Goal: Information Seeking & Learning: Learn about a topic

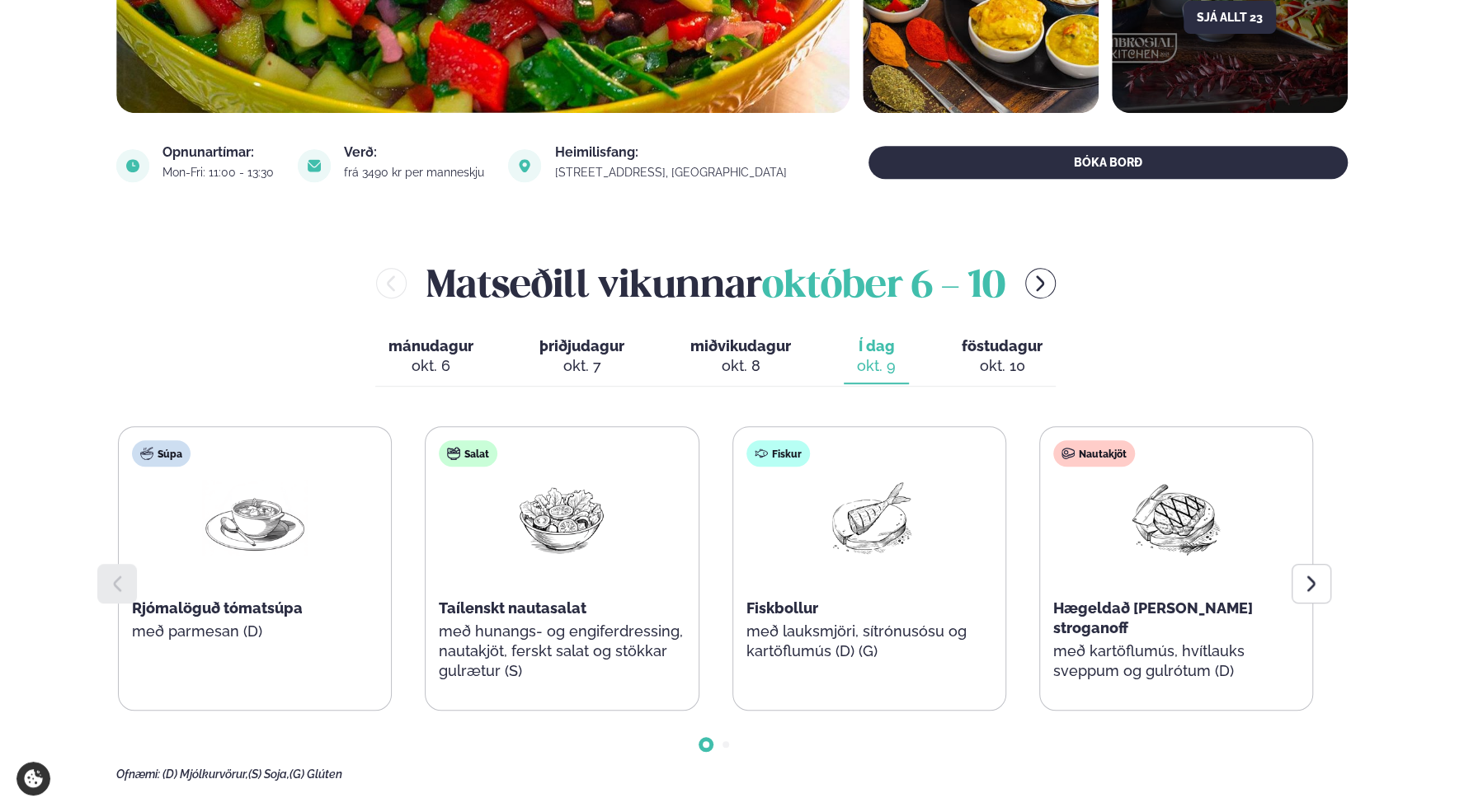
scroll to position [660, 0]
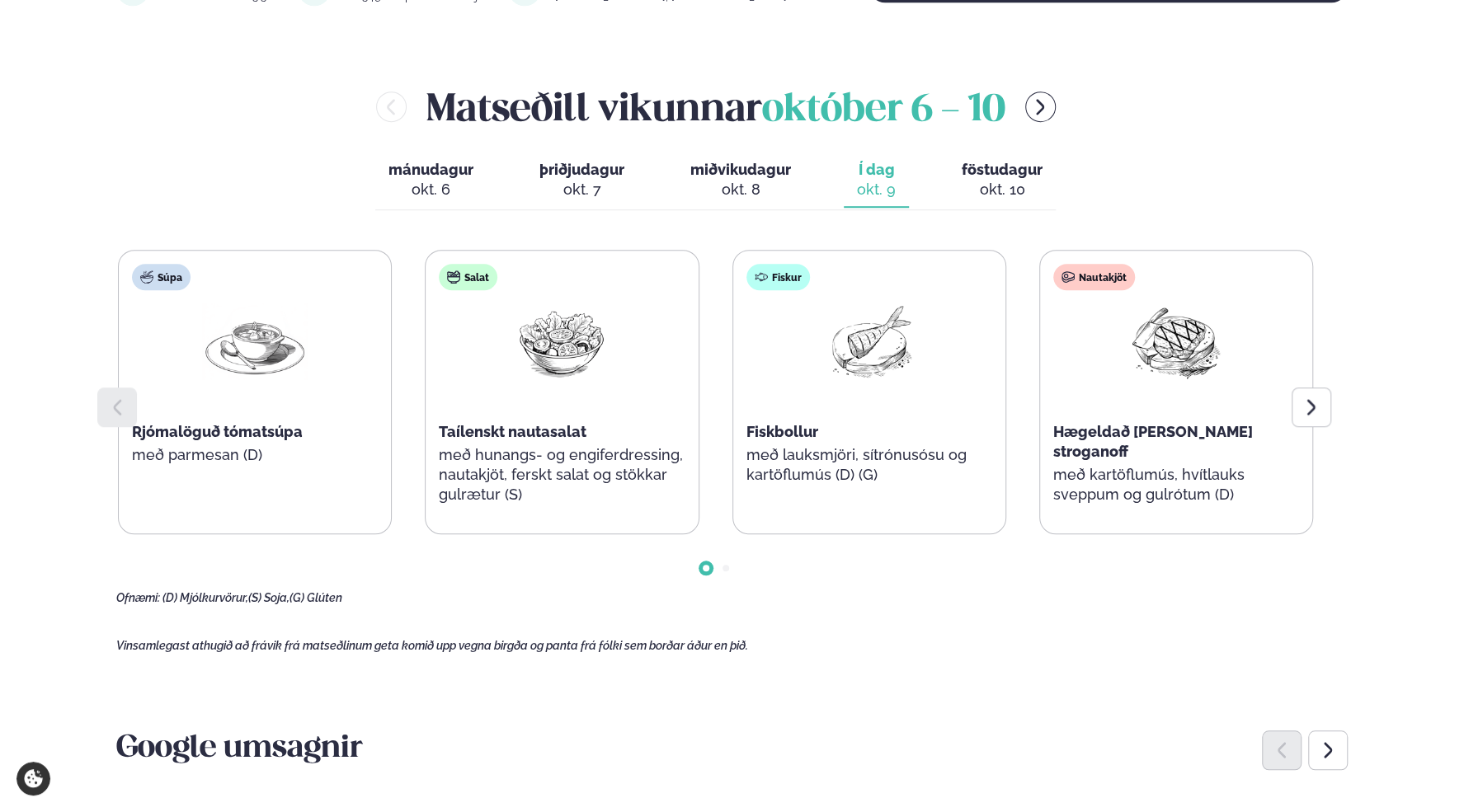
click at [1321, 415] on div at bounding box center [1311, 407] width 40 height 40
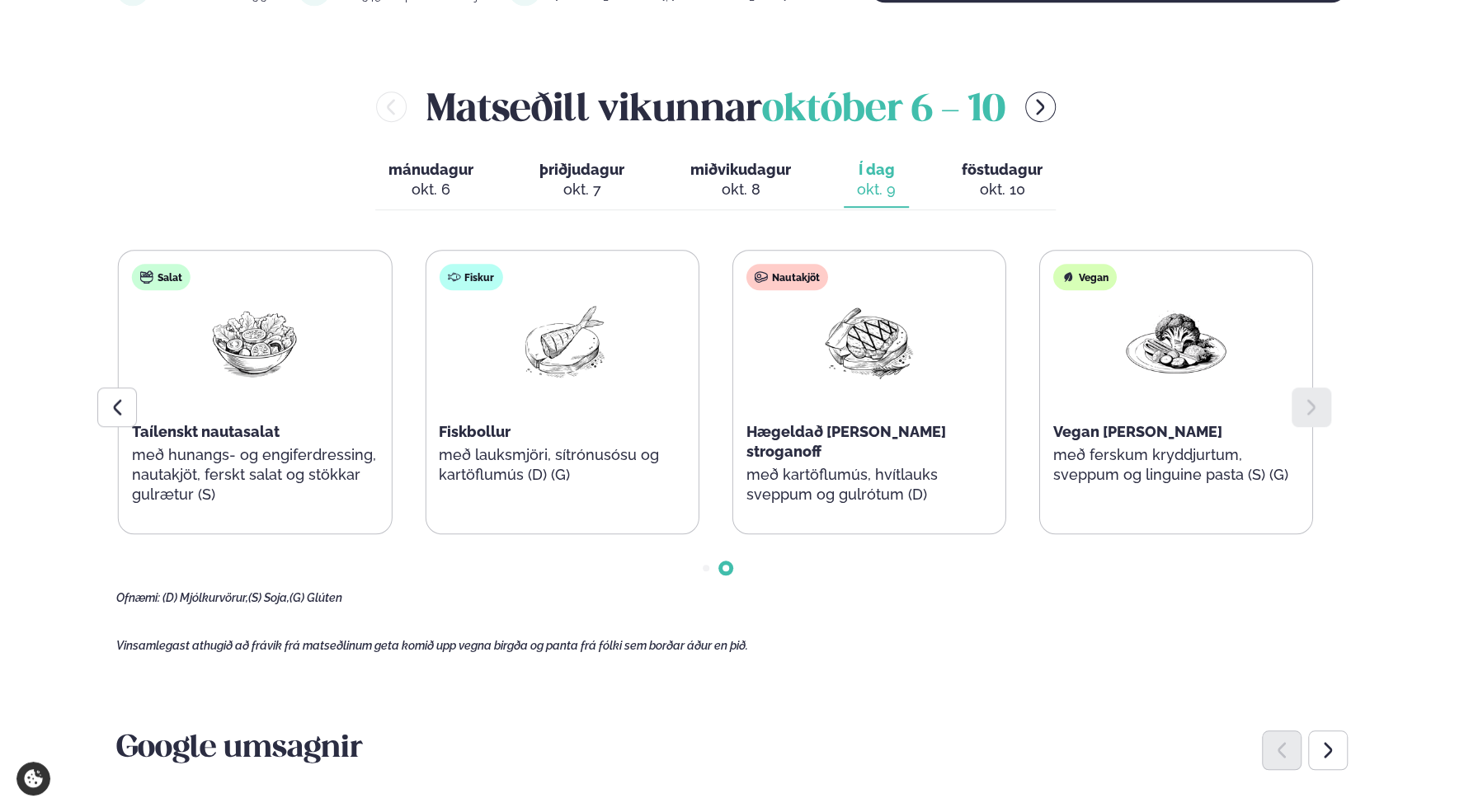
click at [1044, 105] on icon "menu-btn-right" at bounding box center [1040, 107] width 9 height 16
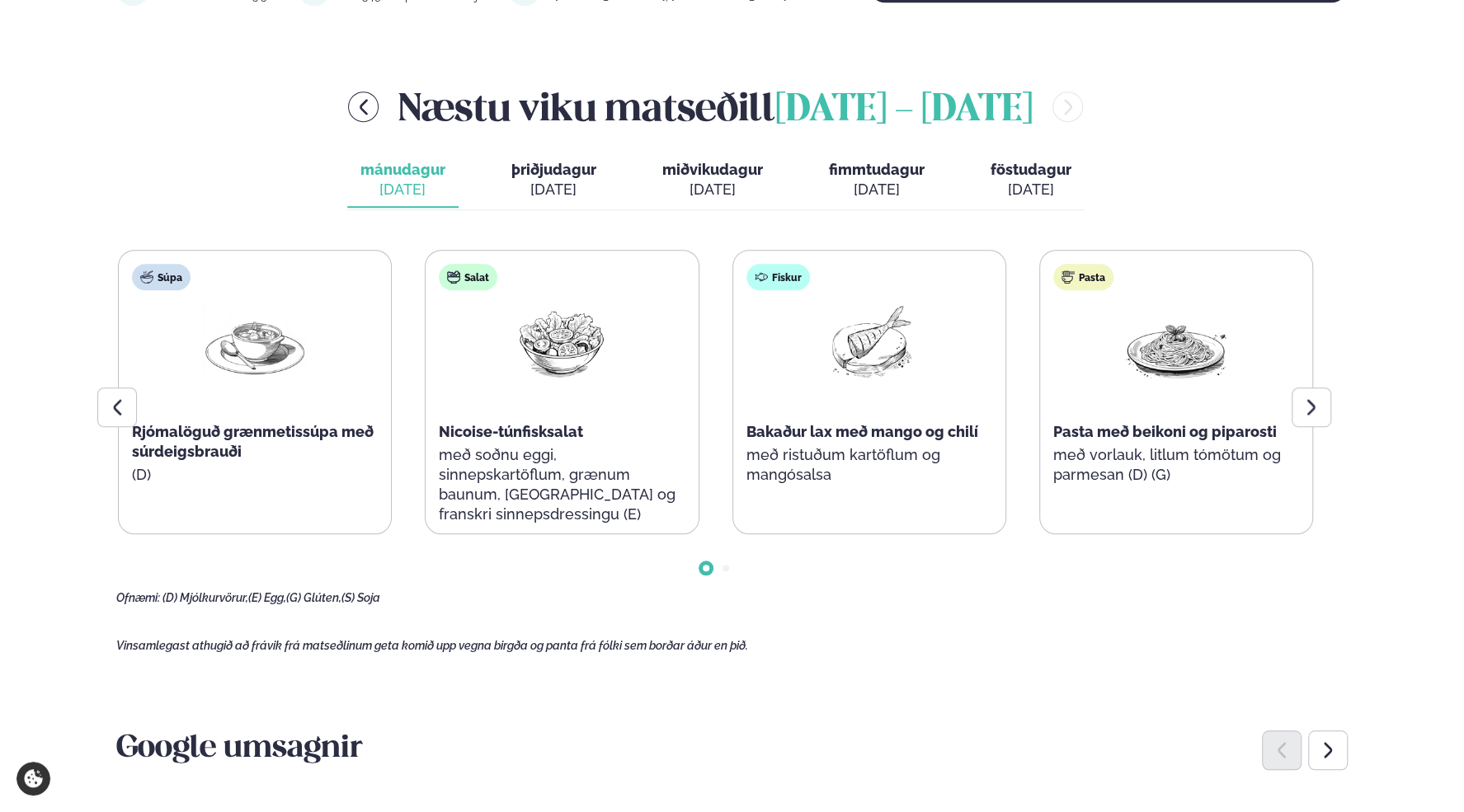
click at [225, 176] on div "Næstu [PERSON_NAME] matseðill [DATE] - [DATE] [PERSON_NAME]. [DATE] þriðjudagur…" at bounding box center [732, 342] width 1231 height 526
click at [1305, 400] on icon at bounding box center [1312, 407] width 19 height 19
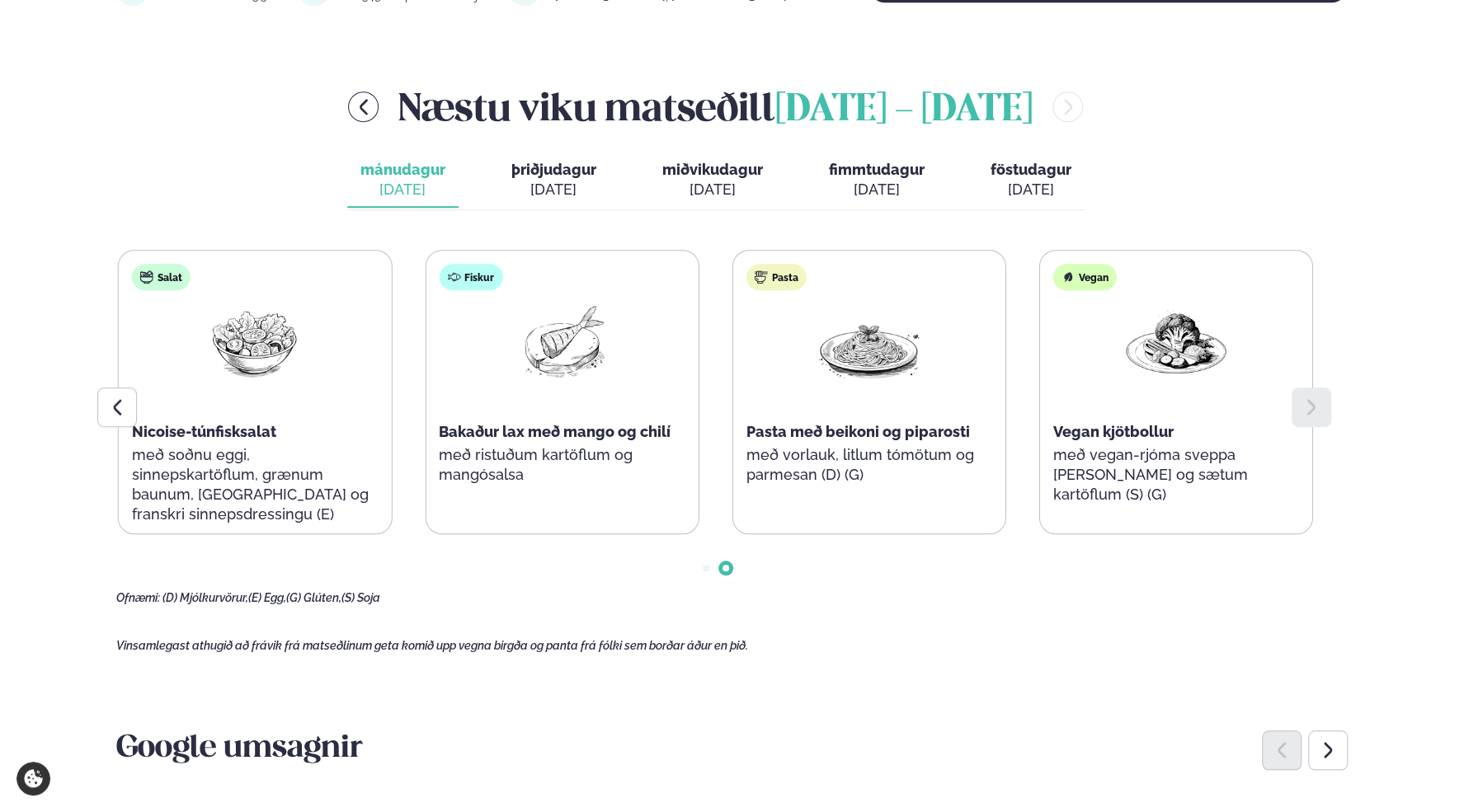
click at [554, 184] on div "[DATE]" at bounding box center [554, 189] width 85 height 19
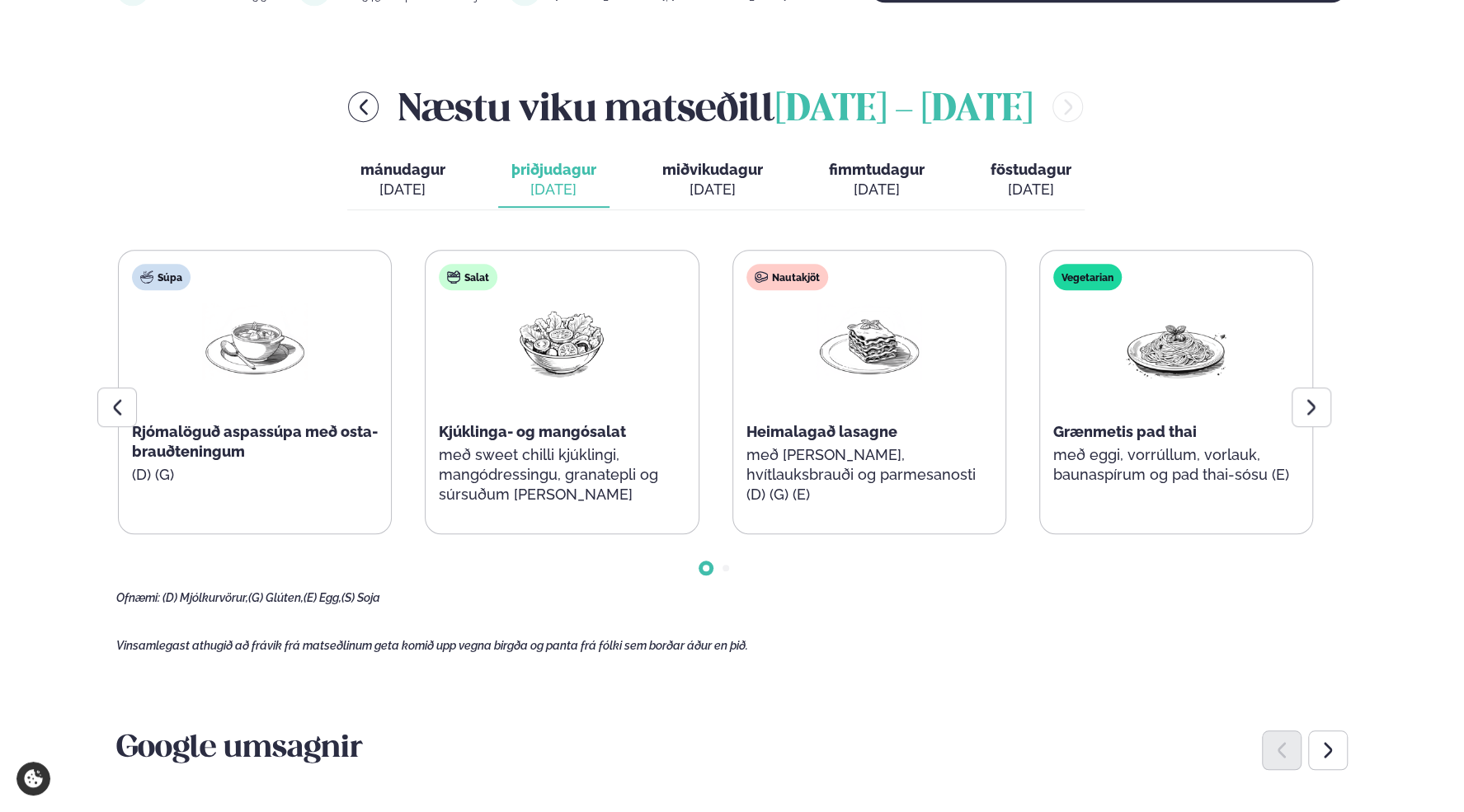
click at [1311, 411] on icon at bounding box center [1312, 406] width 9 height 16
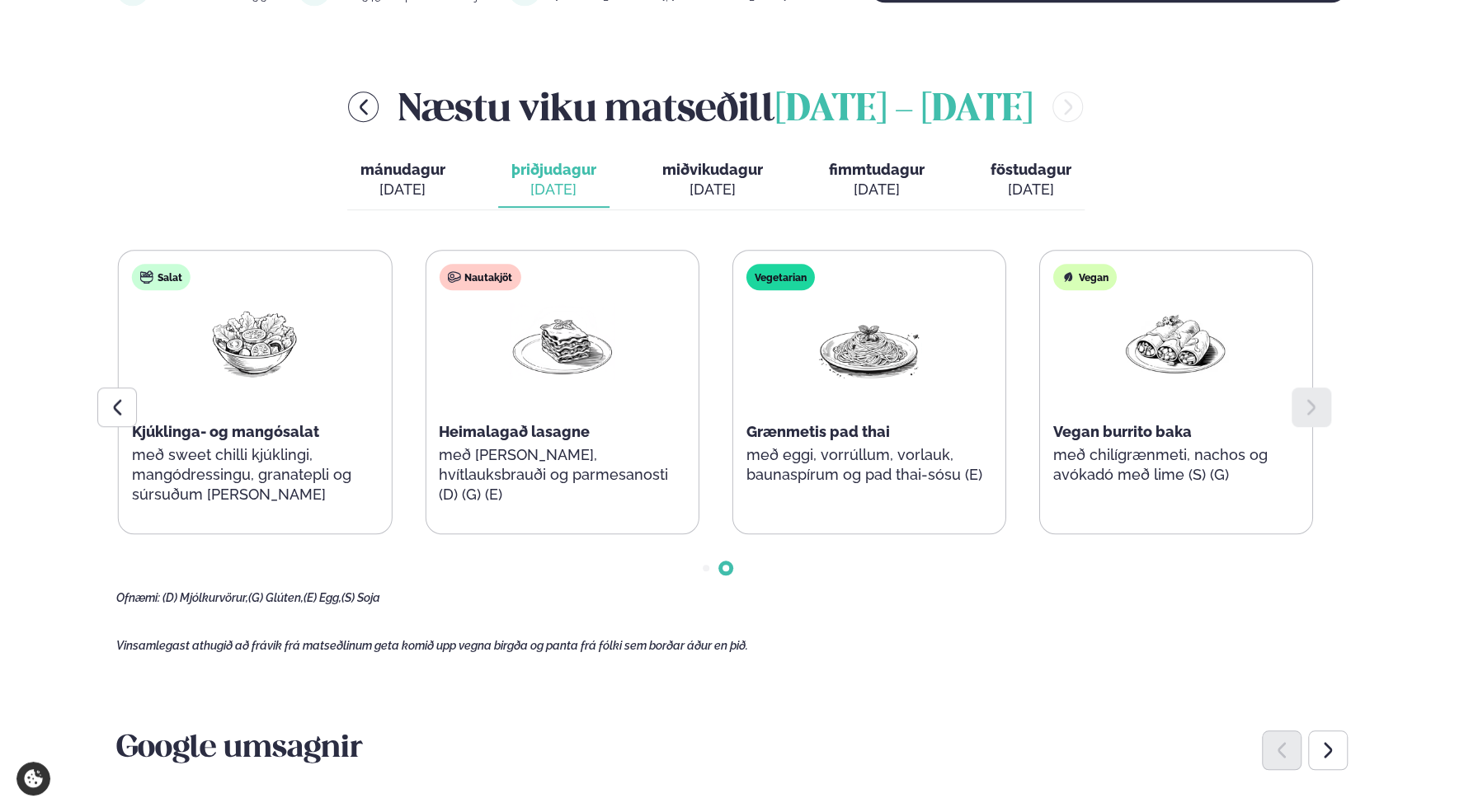
click at [730, 168] on span "miðvikudagur" at bounding box center [713, 170] width 101 height 17
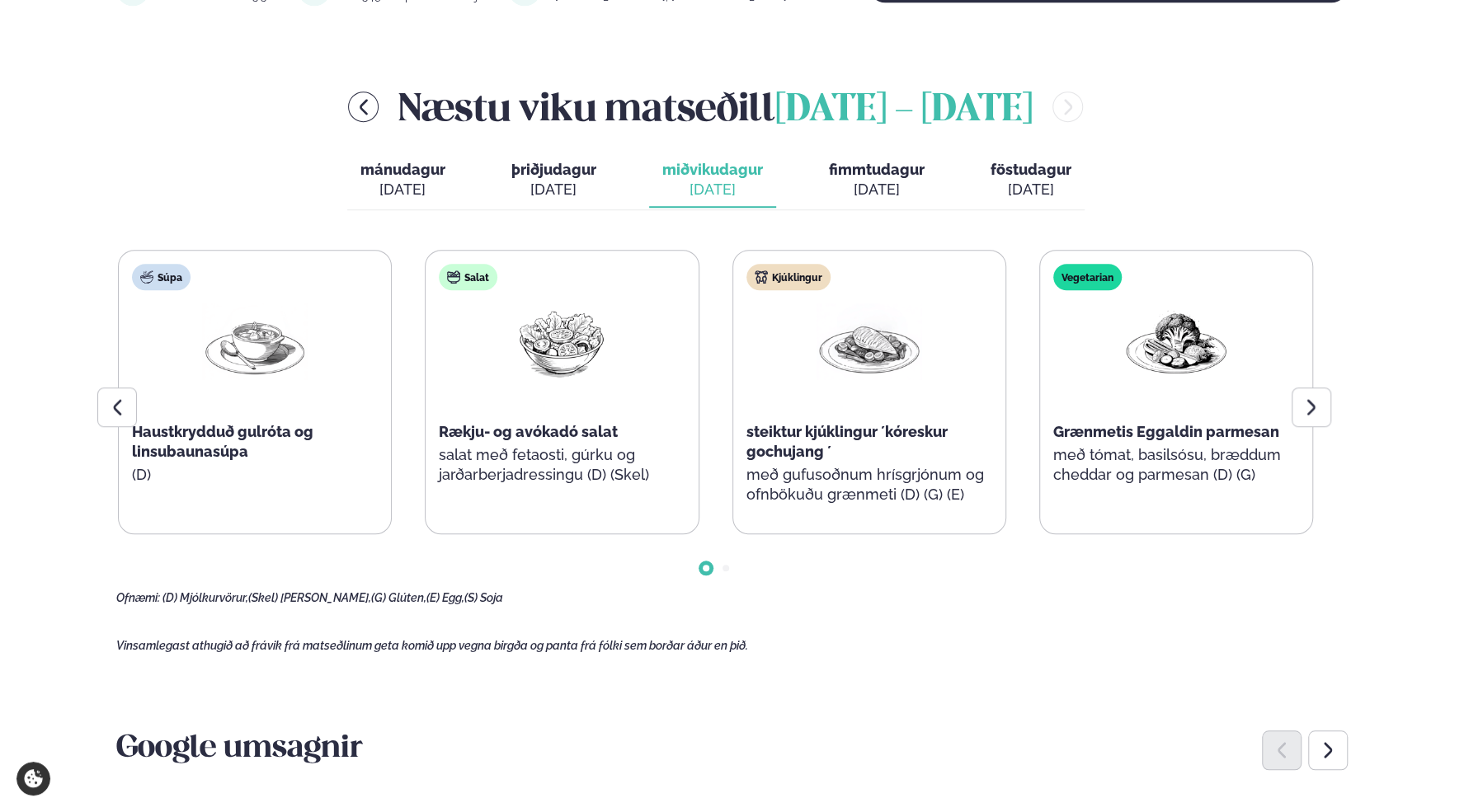
click at [1312, 418] on div at bounding box center [1311, 407] width 40 height 40
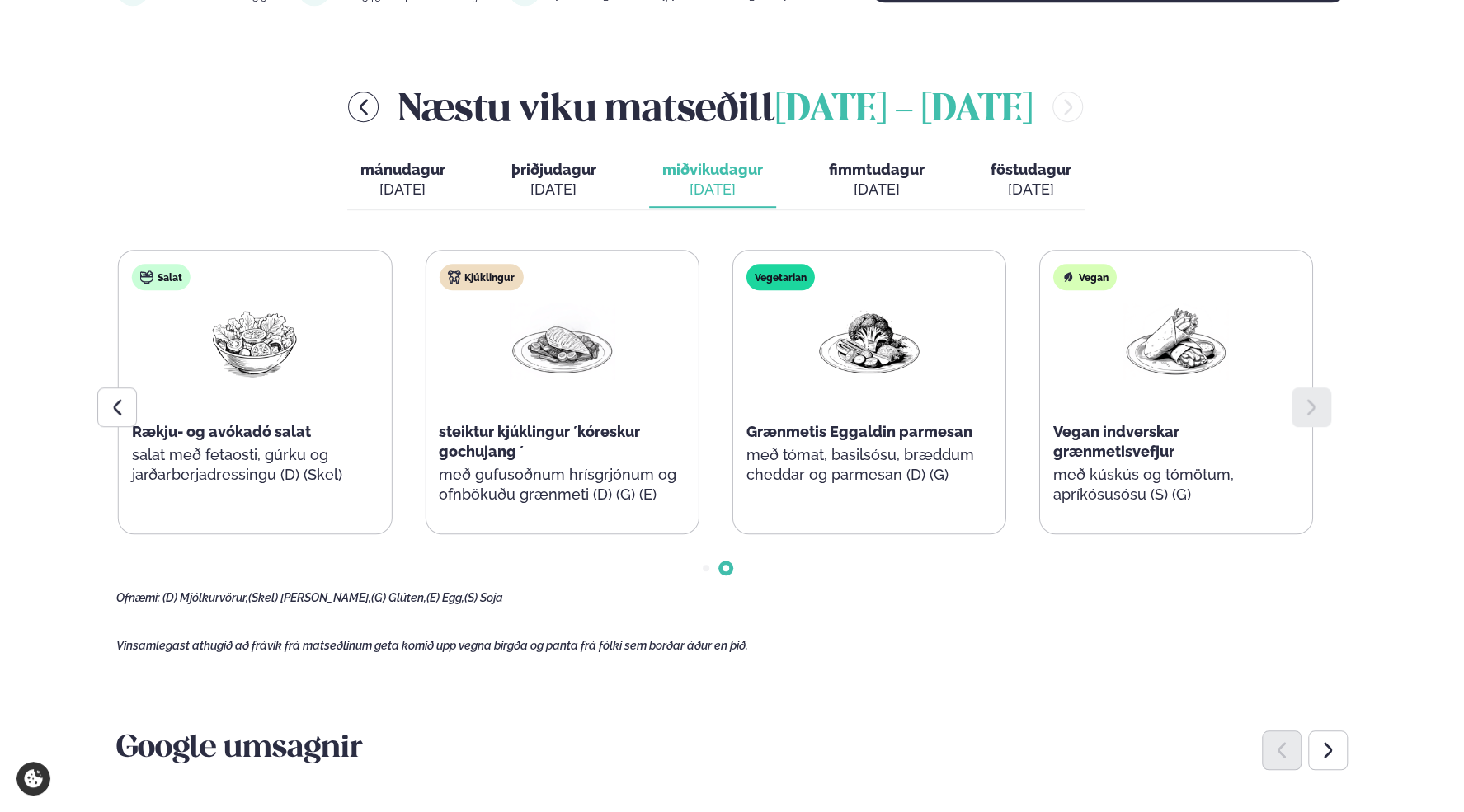
click at [862, 173] on span "fimmtudagur" at bounding box center [876, 170] width 96 height 17
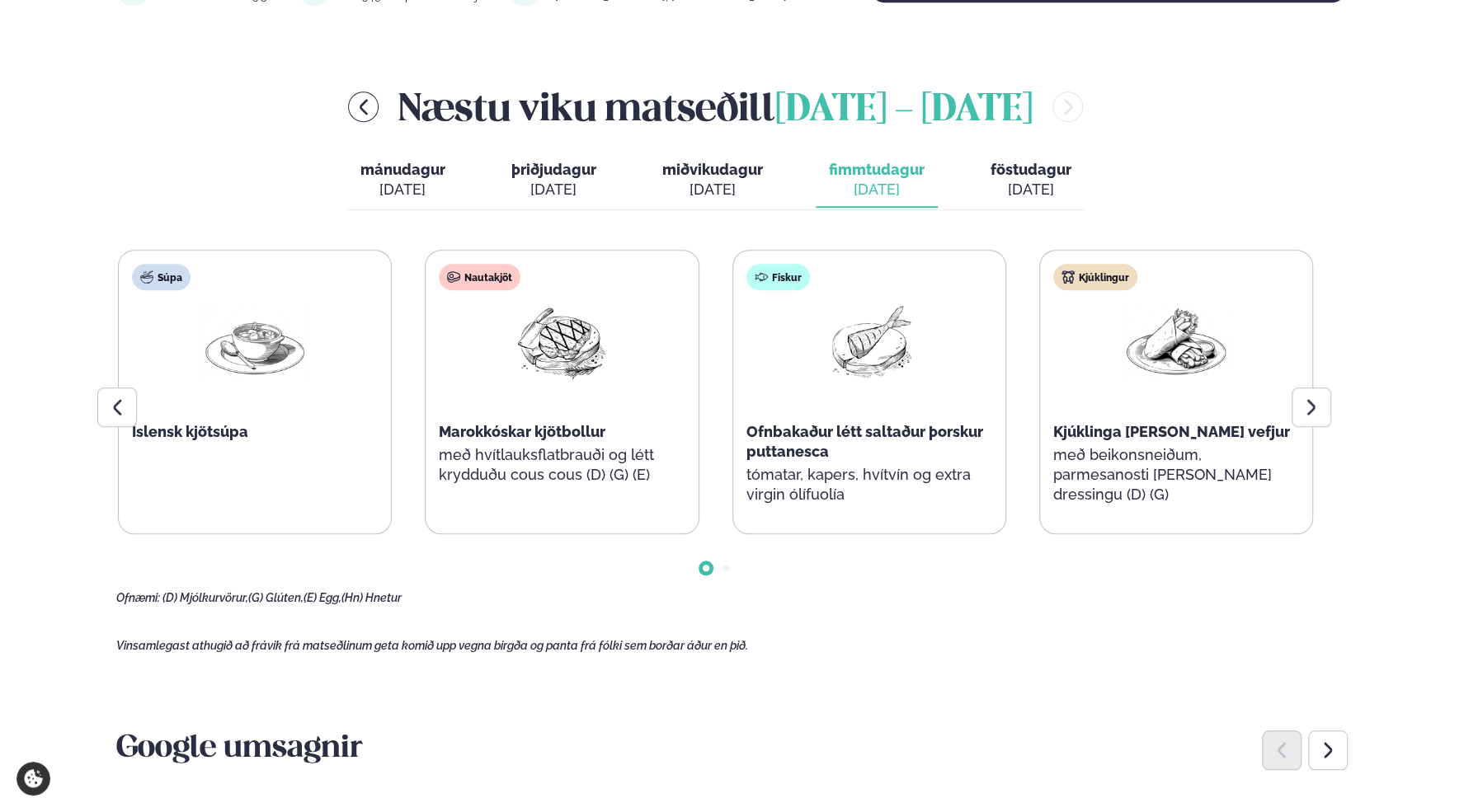
click at [1313, 402] on icon at bounding box center [1312, 407] width 19 height 19
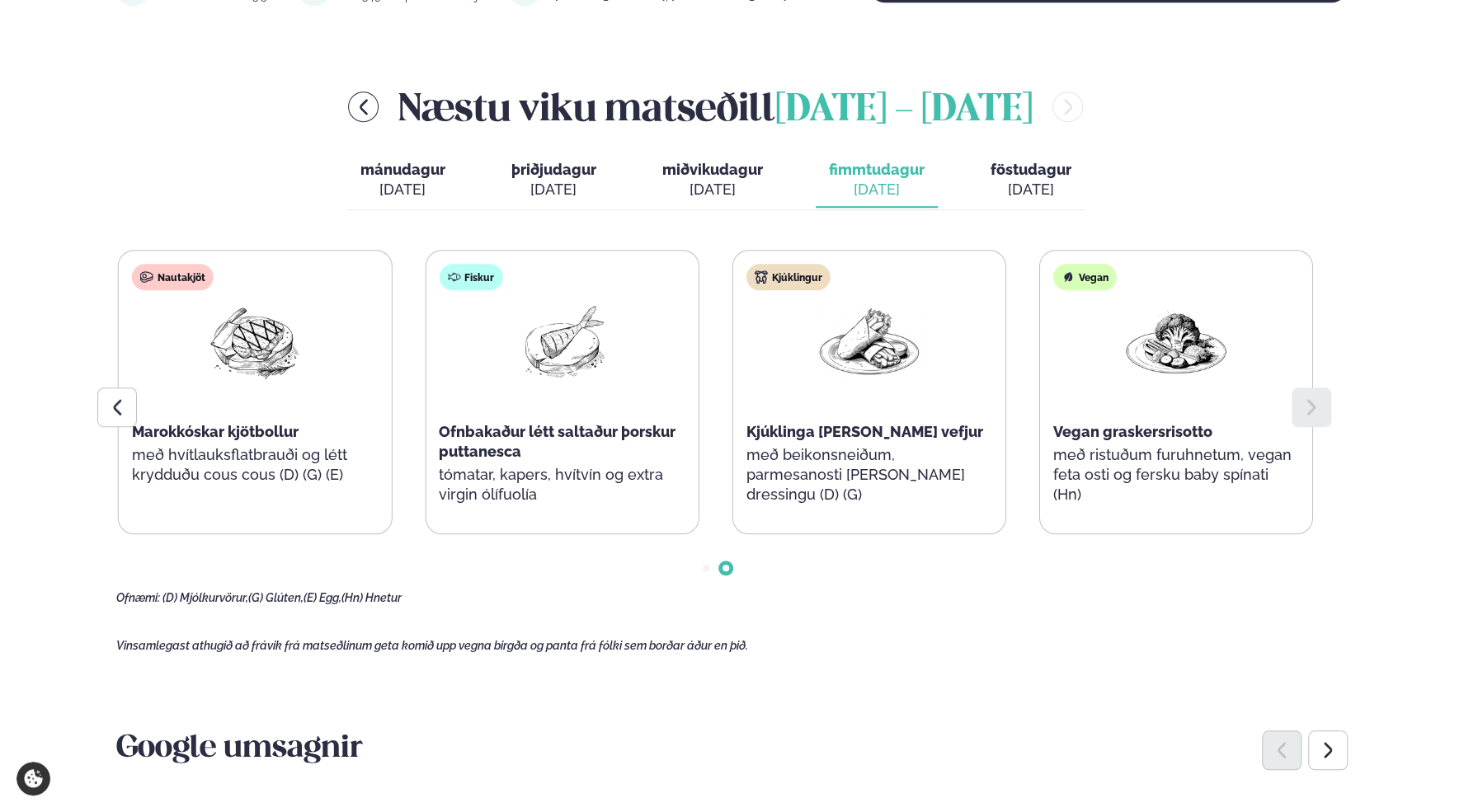
click at [1022, 165] on span "föstudagur" at bounding box center [1030, 170] width 81 height 17
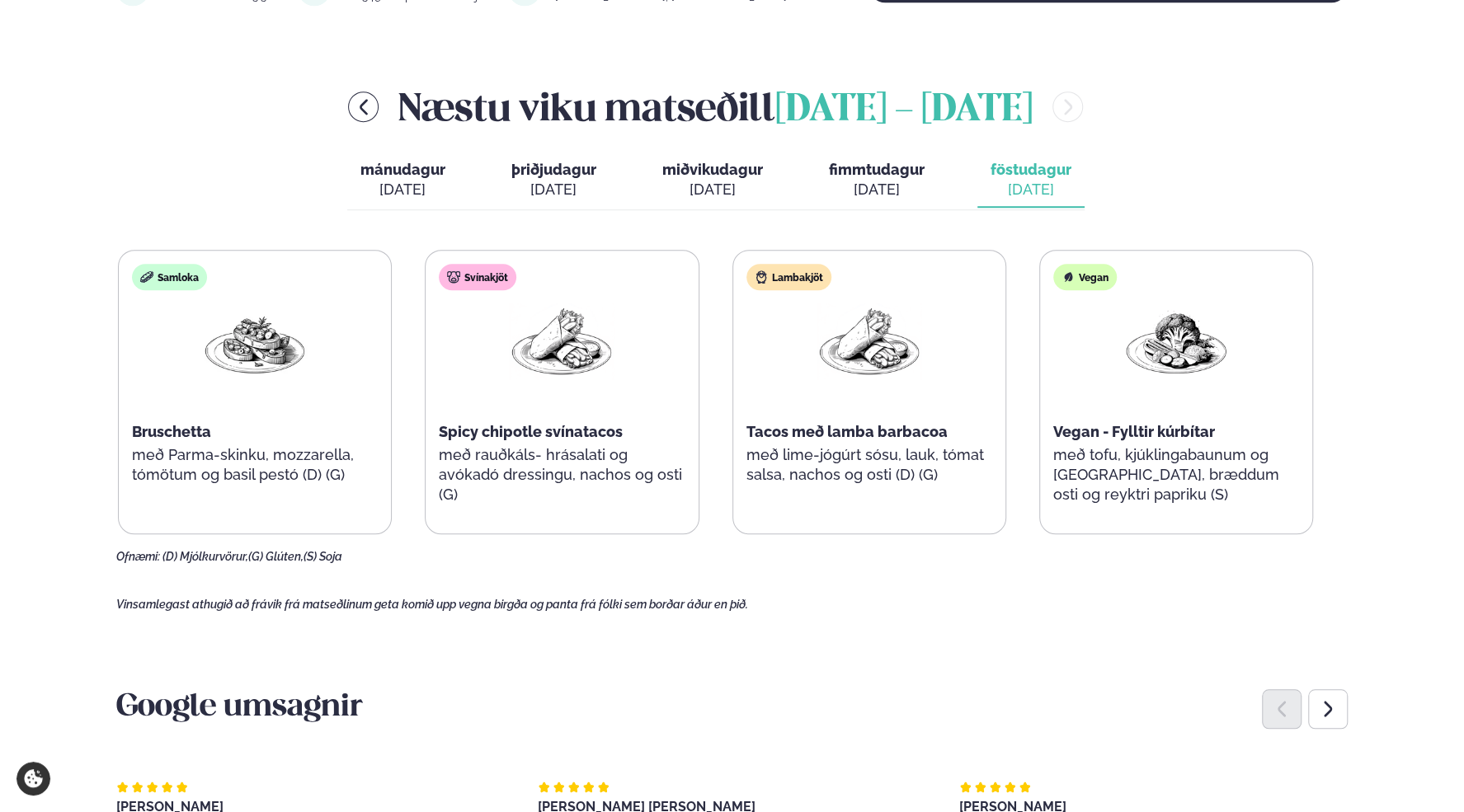
click at [888, 165] on span "fimmtudagur" at bounding box center [876, 170] width 96 height 17
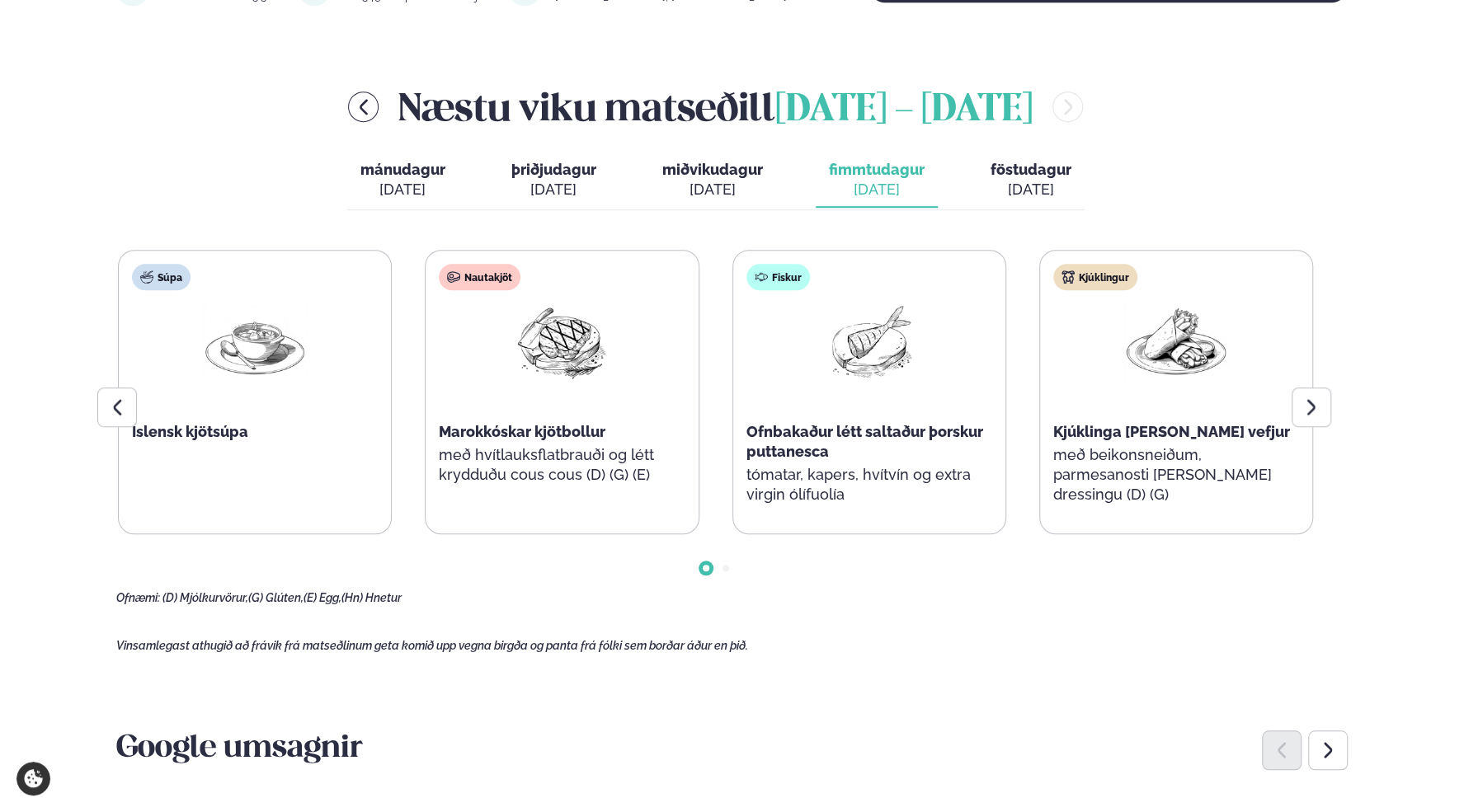
click at [583, 195] on div "[DATE]" at bounding box center [554, 189] width 85 height 19
